Goal: Task Accomplishment & Management: Manage account settings

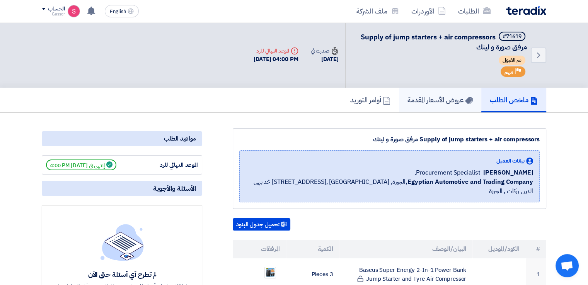
click at [439, 104] on h5 "عروض الأسعار المقدمة" at bounding box center [440, 100] width 65 height 9
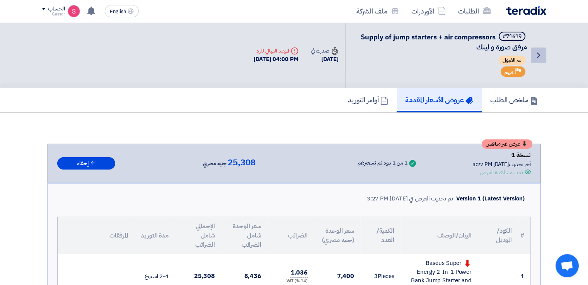
click at [540, 53] on icon "Back" at bounding box center [538, 55] width 9 height 9
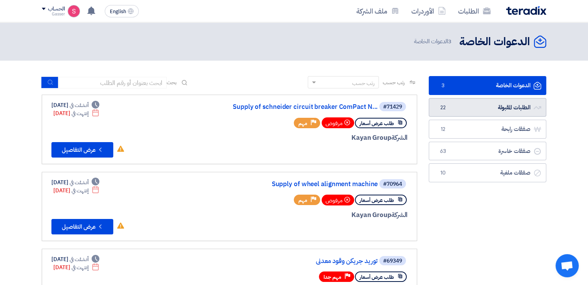
click at [461, 101] on link "الطلبات المقبولة الطلبات المقبولة 22" at bounding box center [488, 107] width 118 height 19
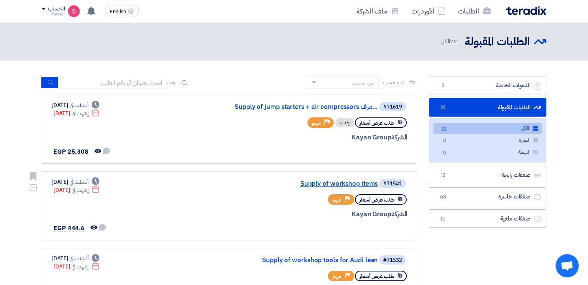
click at [362, 183] on link "Supply of workshop items" at bounding box center [300, 184] width 155 height 7
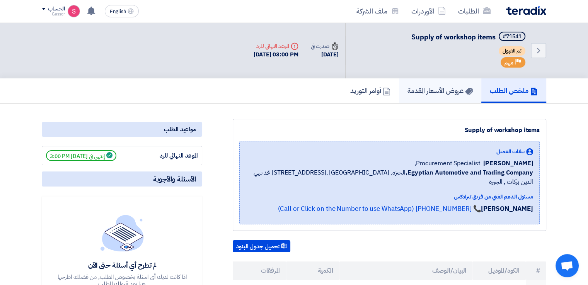
click at [444, 95] on link "عروض الأسعار المقدمة" at bounding box center [440, 90] width 82 height 25
